Goal: Book appointment/travel/reservation

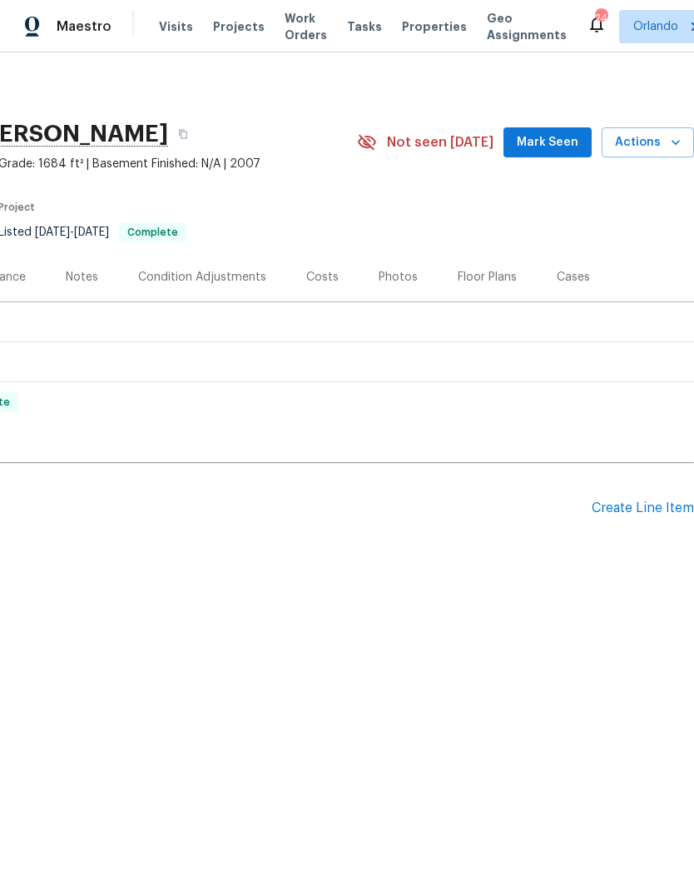
scroll to position [0, 246]
click at [669, 146] on icon "button" at bounding box center [676, 142] width 17 height 17
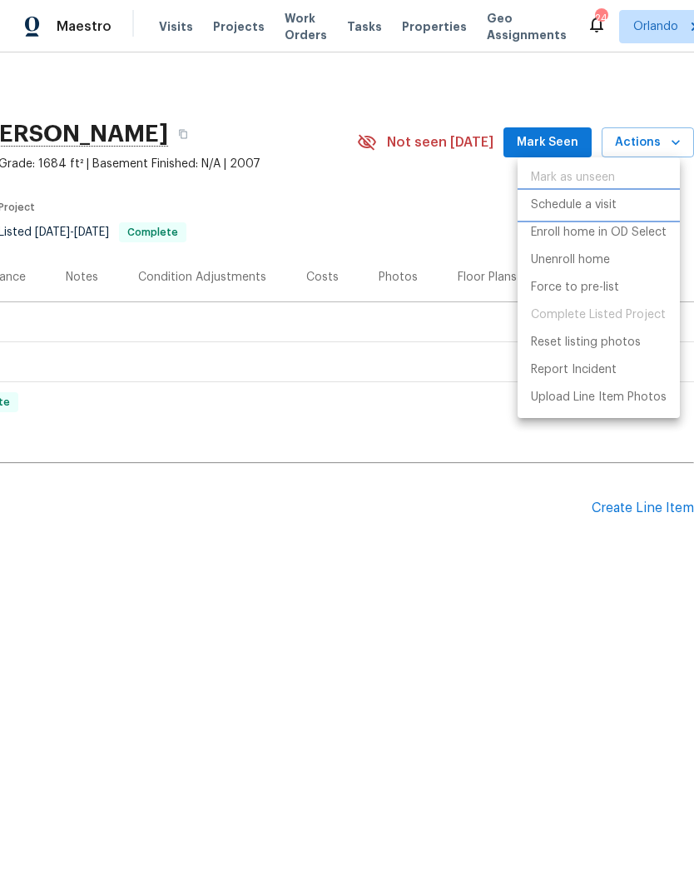
click at [609, 206] on p "Schedule a visit" at bounding box center [574, 204] width 86 height 17
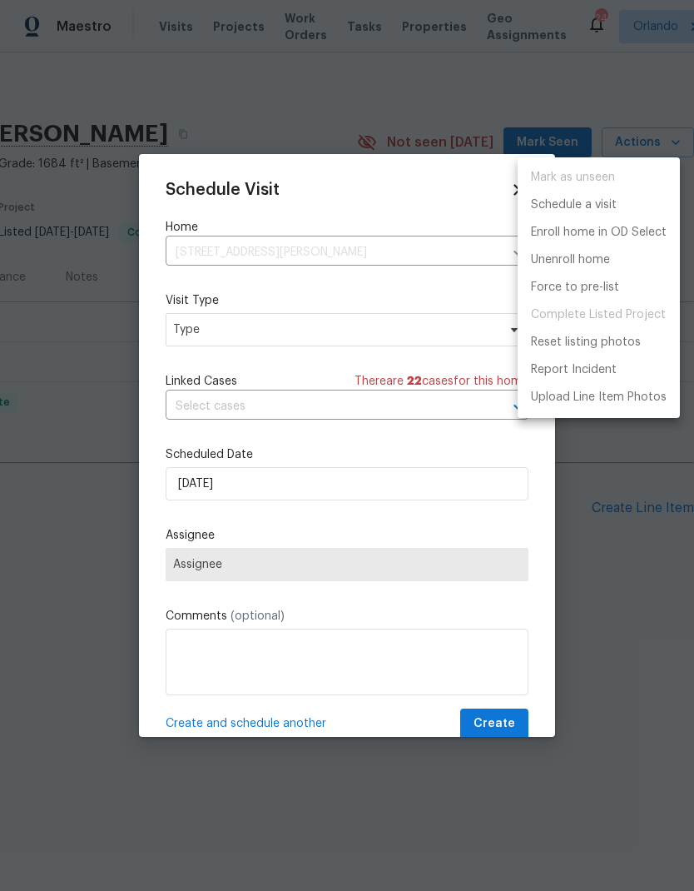
click at [375, 345] on div at bounding box center [347, 445] width 694 height 891
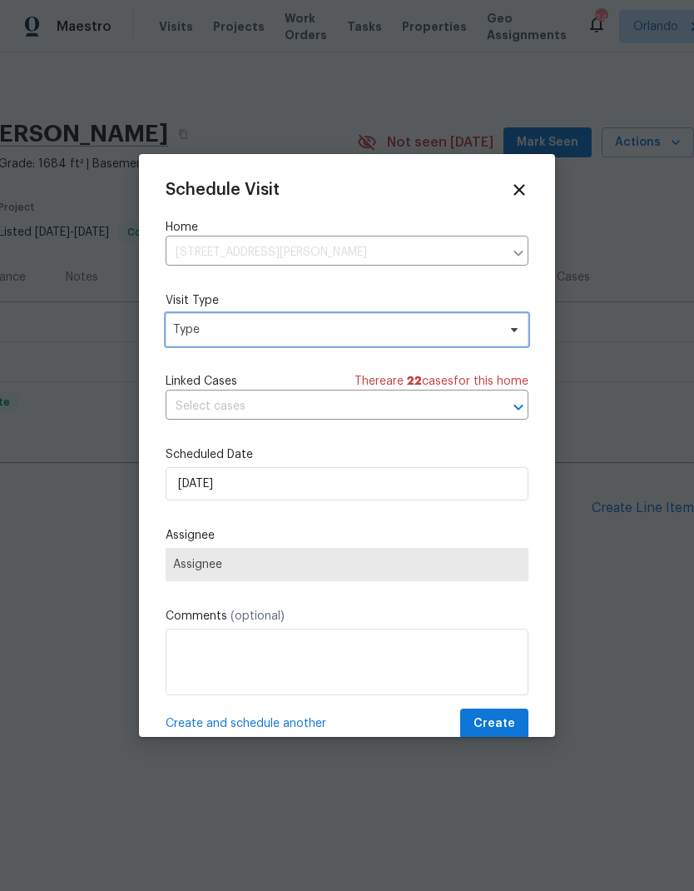
click at [400, 334] on span "Type" at bounding box center [335, 329] width 324 height 17
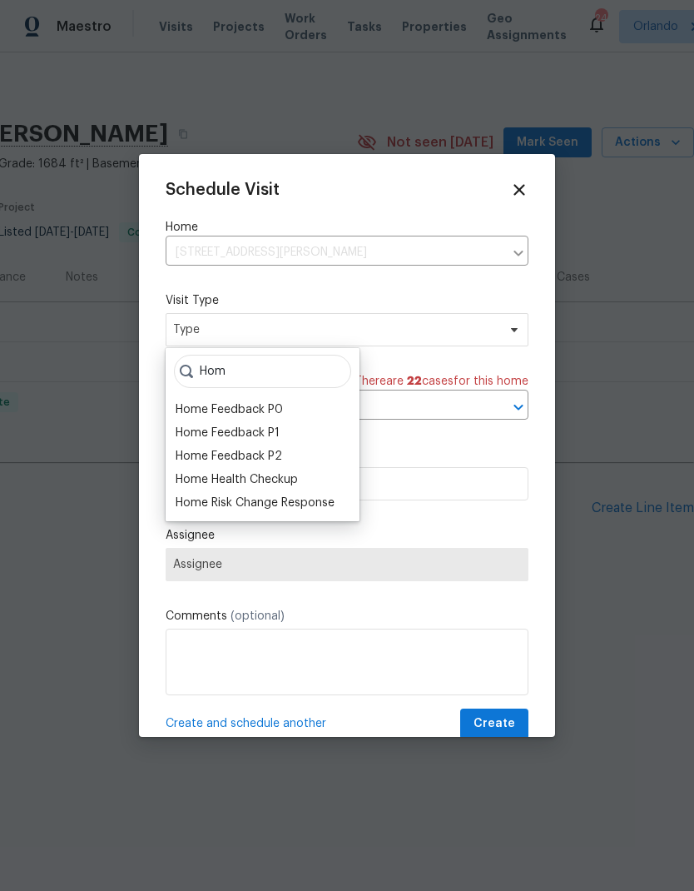
type input "Hom"
click at [274, 485] on div "Home Health Checkup" at bounding box center [237, 479] width 122 height 17
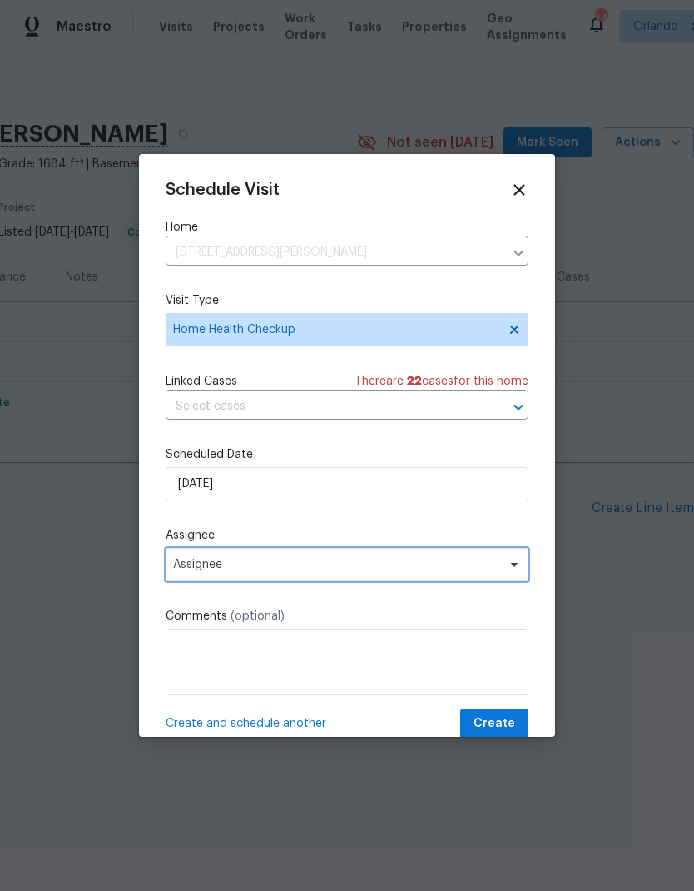
click at [487, 564] on span "Assignee" at bounding box center [336, 564] width 326 height 13
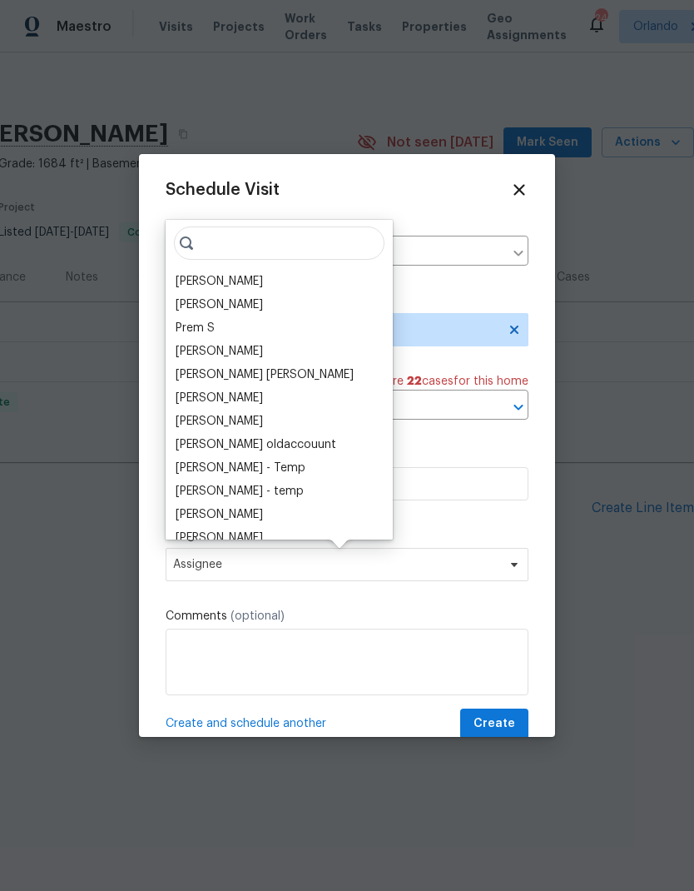
click at [271, 286] on div "[PERSON_NAME]" at bounding box center [279, 281] width 217 height 23
click at [265, 286] on div "[PERSON_NAME]" at bounding box center [279, 281] width 217 height 23
click at [260, 276] on div "[PERSON_NAME]" at bounding box center [279, 281] width 217 height 23
click at [243, 286] on div "[PERSON_NAME]" at bounding box center [219, 281] width 87 height 17
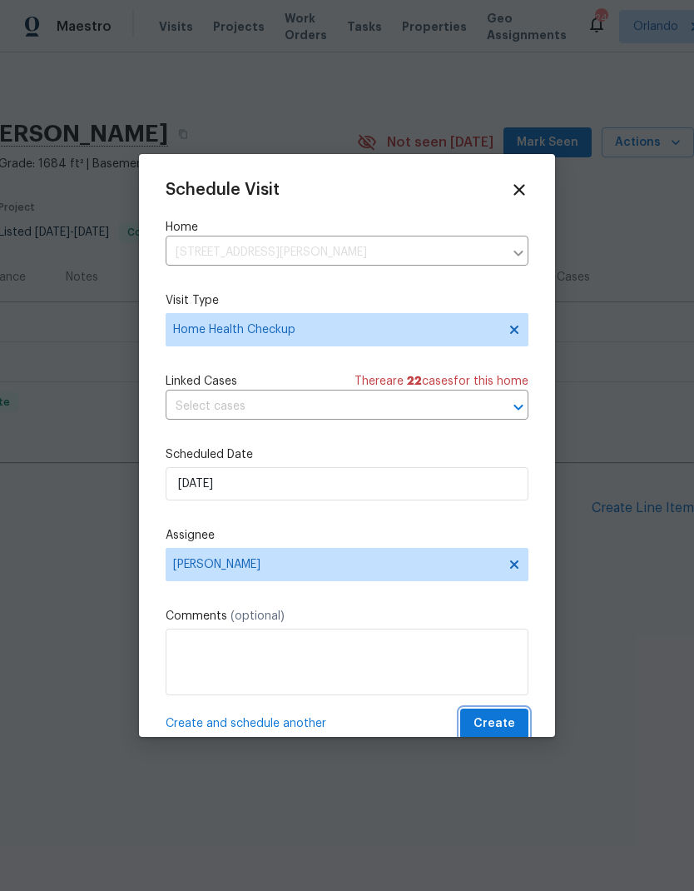
click at [513, 714] on button "Create" at bounding box center [494, 724] width 68 height 31
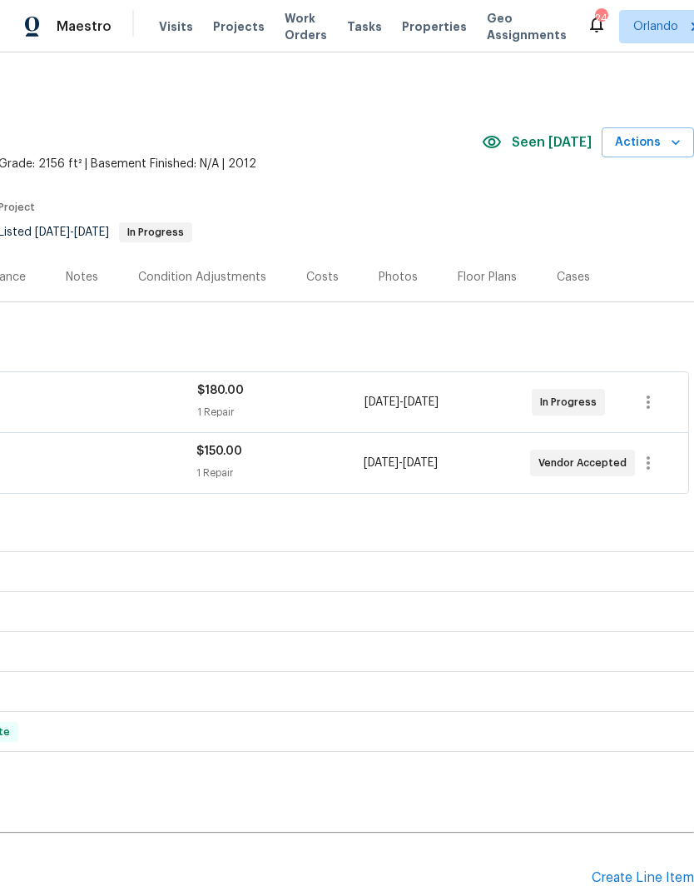
scroll to position [0, 246]
